Goal: Information Seeking & Learning: Learn about a topic

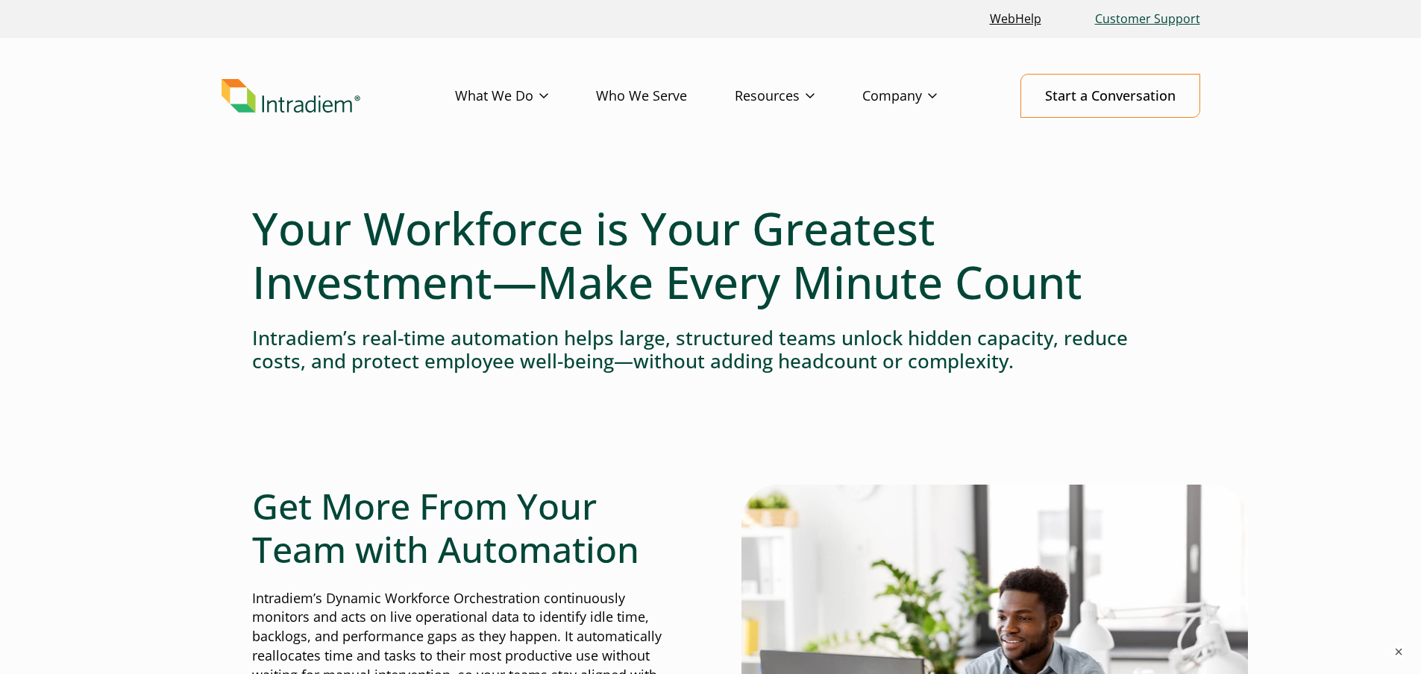
click at [1177, 18] on link "Customer Support" at bounding box center [1147, 19] width 117 height 32
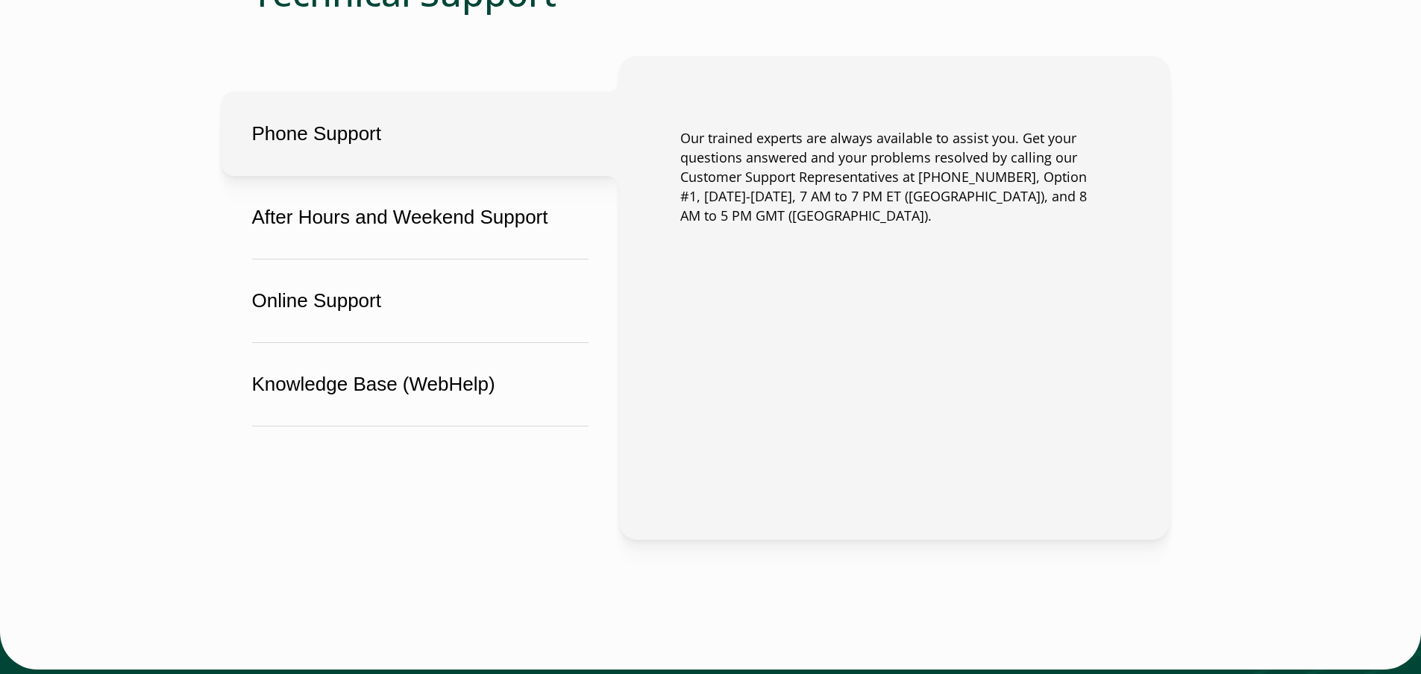
scroll to position [1119, 0]
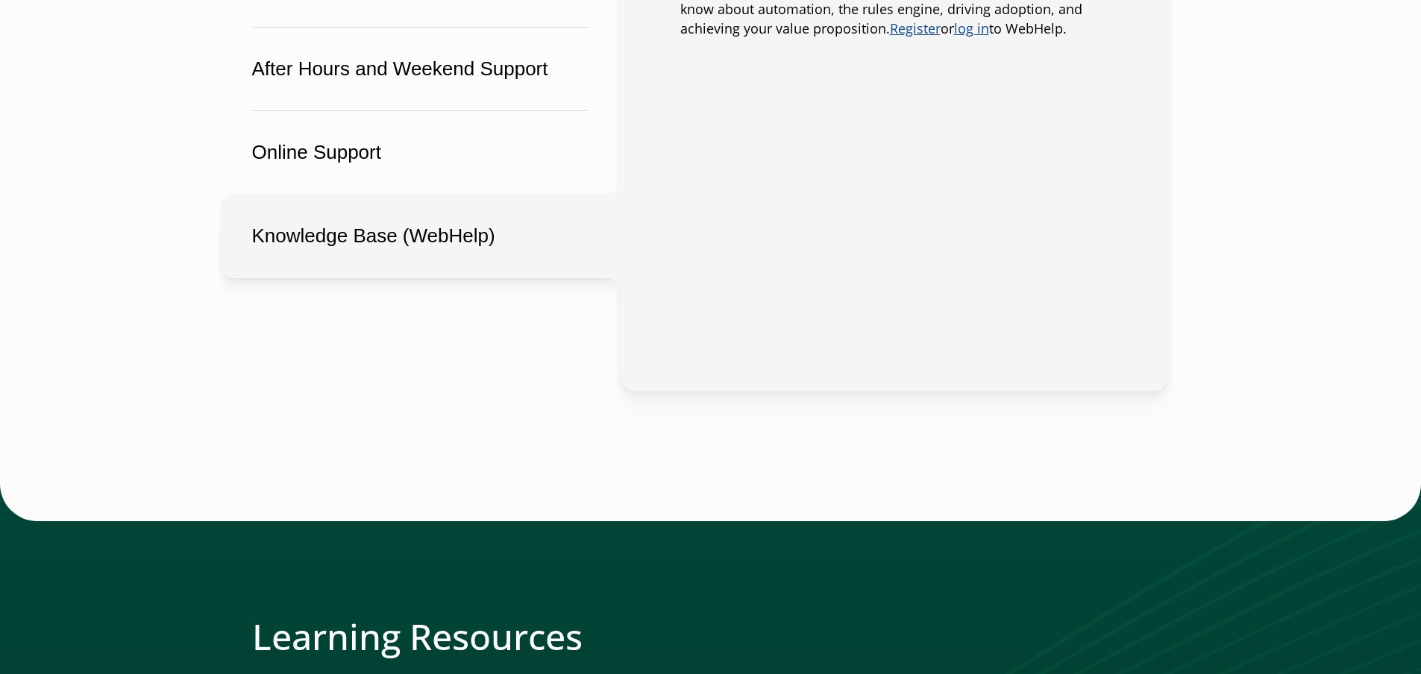
click at [473, 222] on button "Knowledge Base (WebHelp)" at bounding box center [421, 236] width 398 height 84
click at [347, 230] on button "Knowledge Base (WebHelp)" at bounding box center [421, 236] width 398 height 84
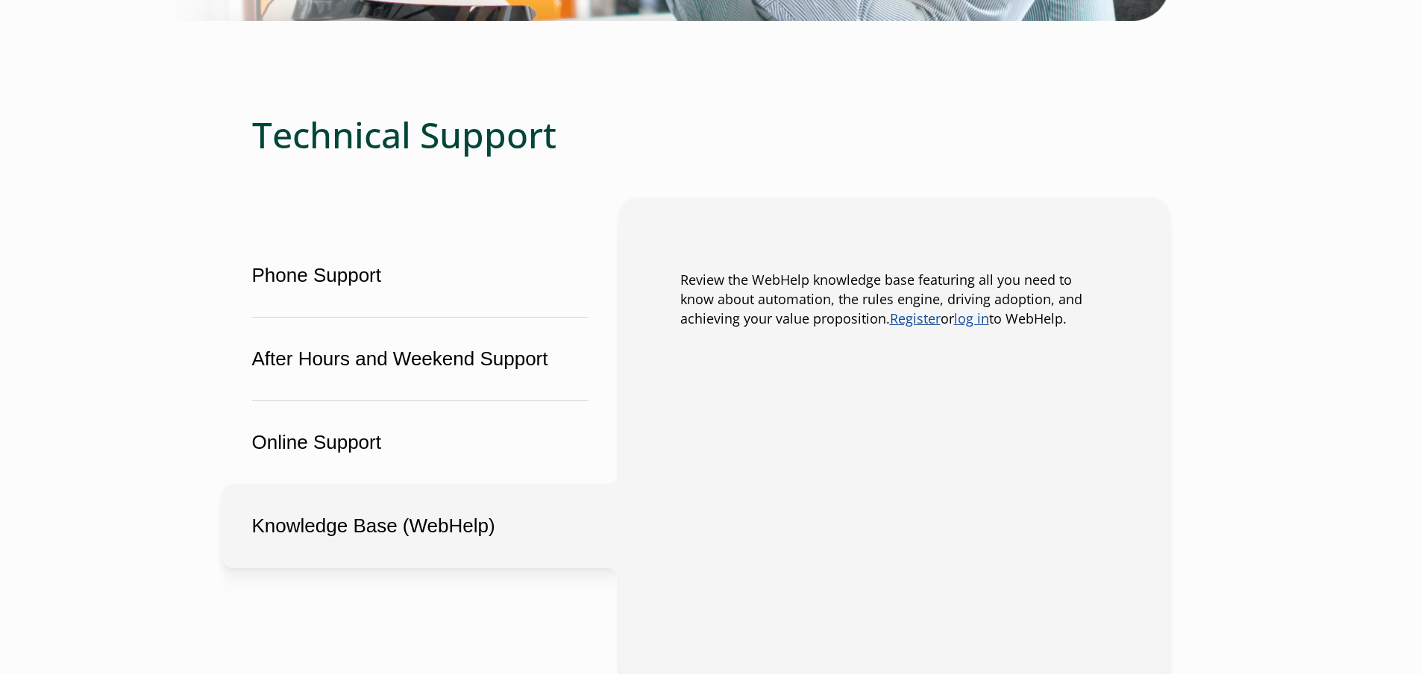
scroll to position [821, 0]
